Goal: Register for event/course

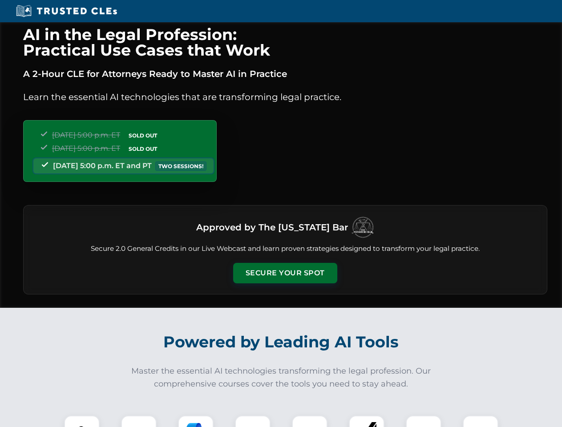
click at [285, 273] on button "Secure Your Spot" at bounding box center [285, 273] width 104 height 20
click at [82, 421] on img at bounding box center [82, 433] width 26 height 26
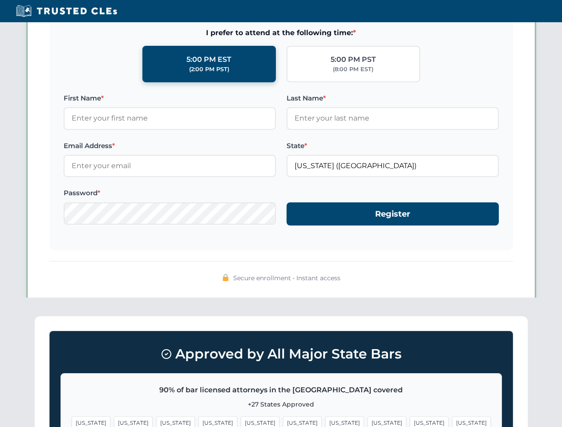
click at [325, 421] on span "[US_STATE]" at bounding box center [344, 422] width 39 height 13
click at [410, 421] on span "[US_STATE]" at bounding box center [429, 422] width 39 height 13
